Goal: Task Accomplishment & Management: Use online tool/utility

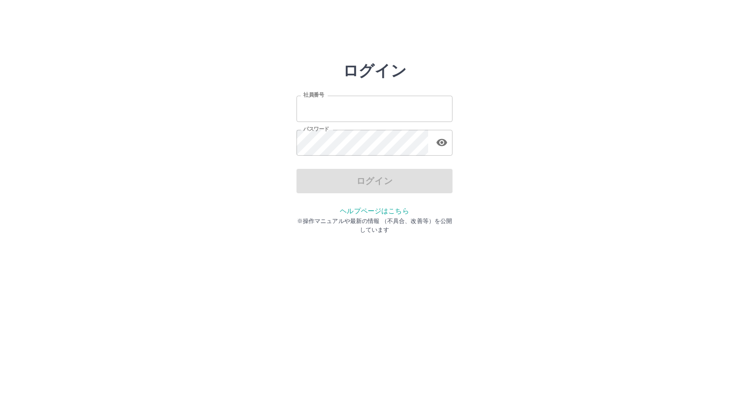
type input "*******"
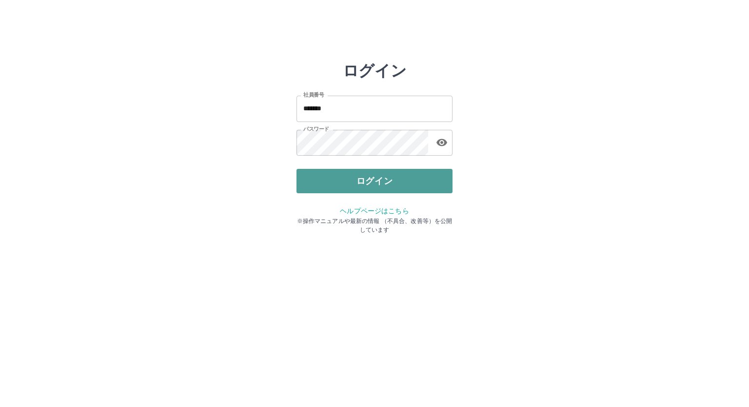
click at [317, 184] on button "ログイン" at bounding box center [374, 181] width 156 height 24
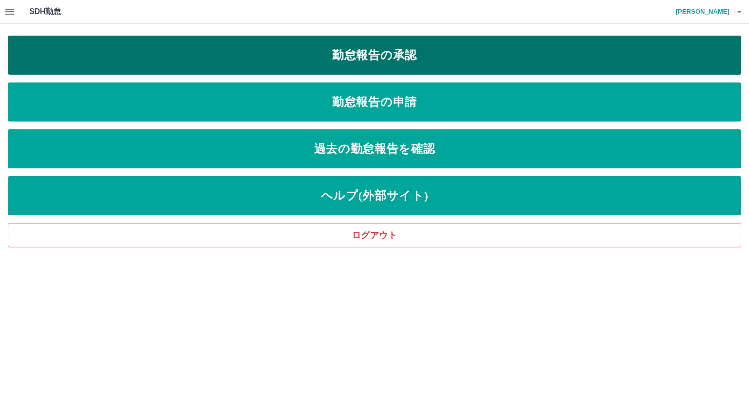
click at [331, 48] on link "勤怠報告の承認" at bounding box center [374, 55] width 733 height 39
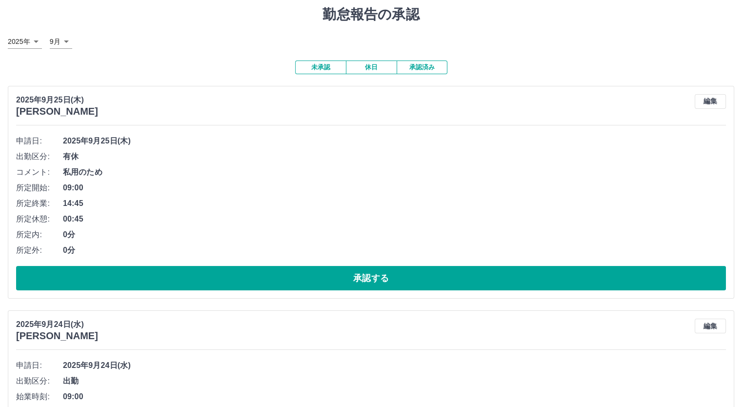
scroll to position [49, 0]
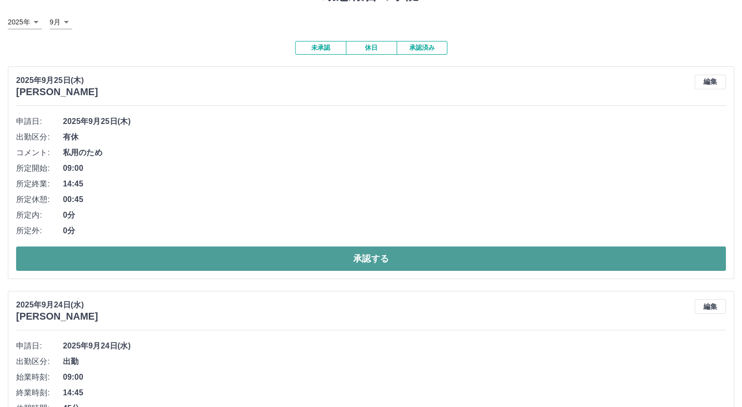
click at [214, 258] on button "承認する" at bounding box center [370, 258] width 709 height 24
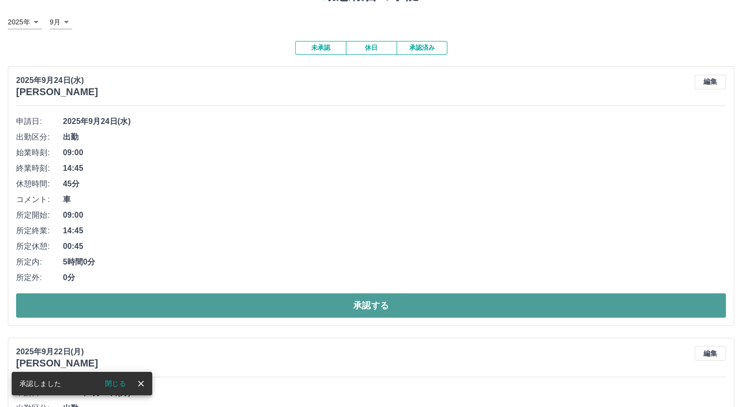
click at [215, 295] on button "承認する" at bounding box center [370, 305] width 709 height 24
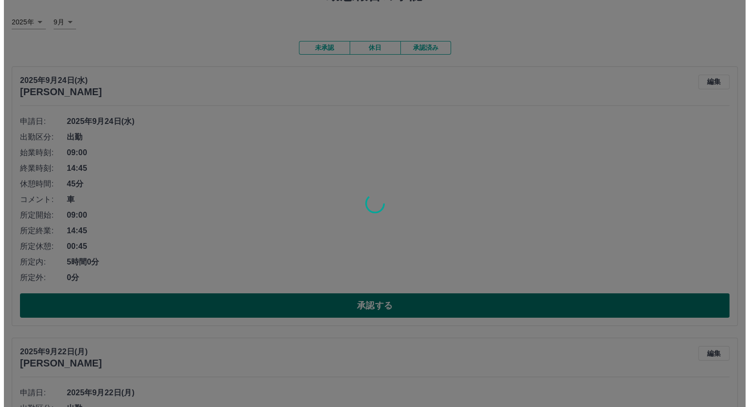
scroll to position [0, 0]
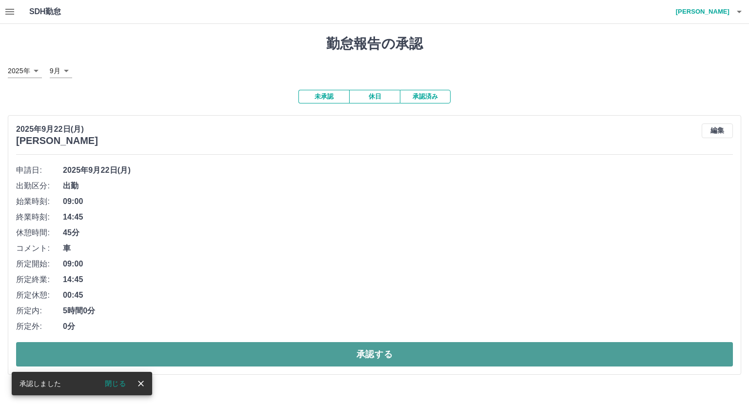
click at [216, 351] on button "承認する" at bounding box center [374, 354] width 717 height 24
